Goal: Task Accomplishment & Management: Manage account settings

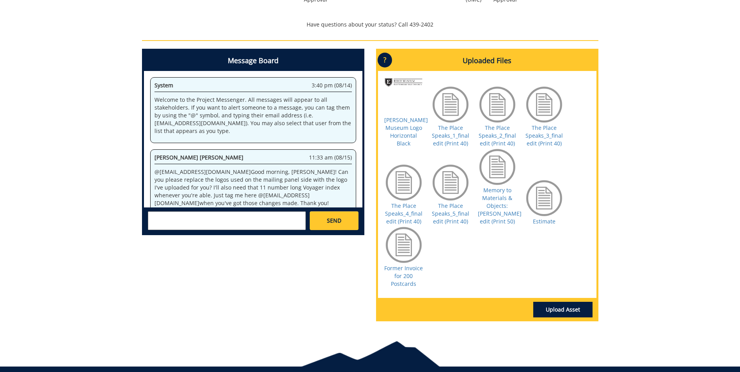
scroll to position [62516, 0]
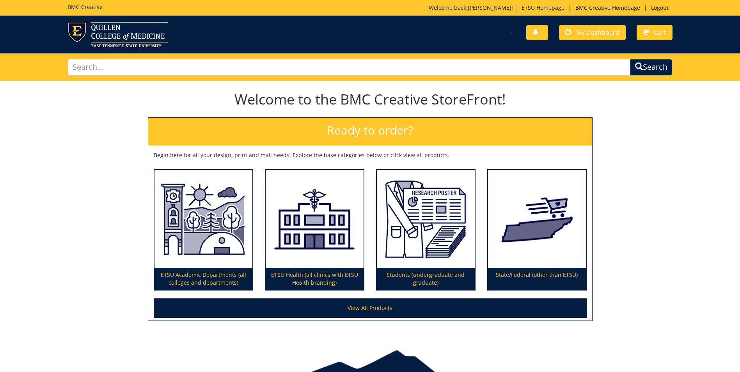
scroll to position [40, 0]
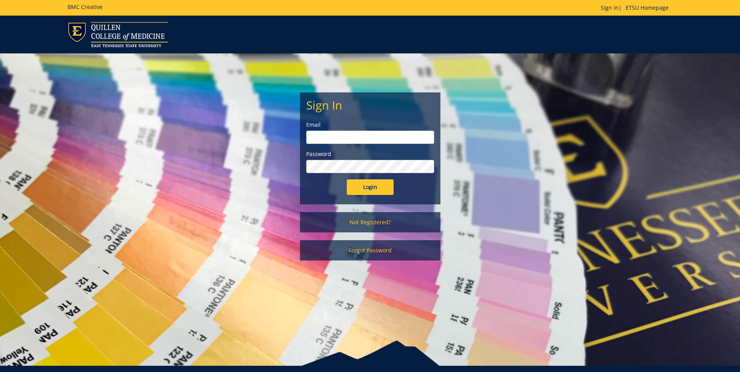
click at [407, 132] on input "email" at bounding box center [370, 137] width 128 height 13
type input "[EMAIL_ADDRESS][DOMAIN_NAME]"
click at [347, 179] on input "Login" at bounding box center [370, 187] width 47 height 16
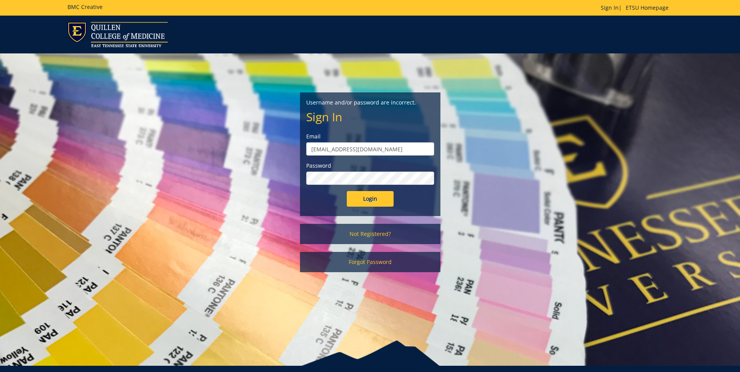
click at [347, 191] on input "Login" at bounding box center [370, 199] width 47 height 16
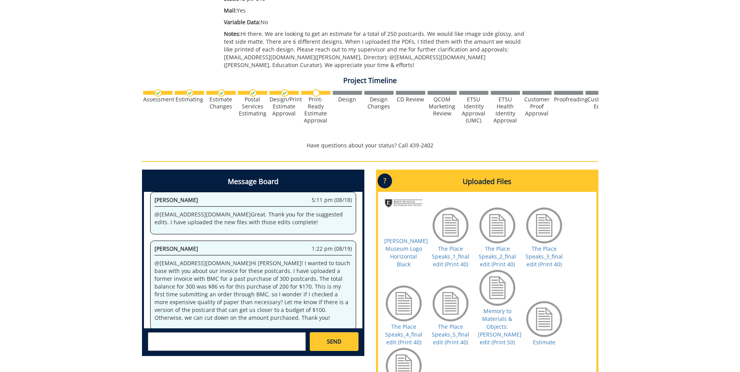
scroll to position [156, 0]
